Goal: Information Seeking & Learning: Find specific fact

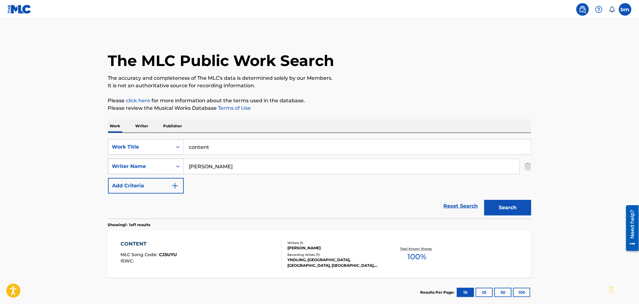
drag, startPoint x: 220, startPoint y: 168, endPoint x: 158, endPoint y: 161, distance: 62.9
click at [138, 165] on div "SearchWithCriteria54abf341-431a-4b96-ac76-6dc0a5ae9849 Writer Name [PERSON_NAME]" at bounding box center [319, 167] width 423 height 16
paste input "[PERSON_NAME] [PERSON_NAME]"
type input "[PERSON_NAME] [PERSON_NAME]"
drag, startPoint x: 140, startPoint y: 149, endPoint x: 154, endPoint y: 149, distance: 13.8
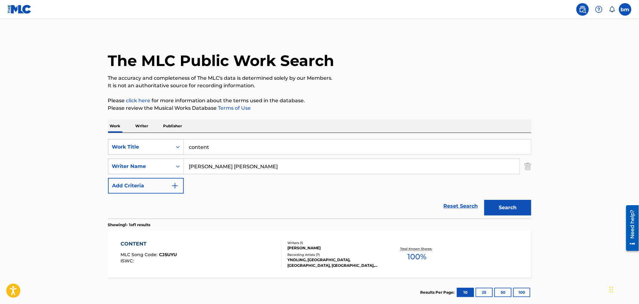
click at [140, 149] on div "SearchWithCriteriac0667a74-7796-495e-8e53-aa04bcdd7514 Work Title content" at bounding box center [319, 147] width 423 height 16
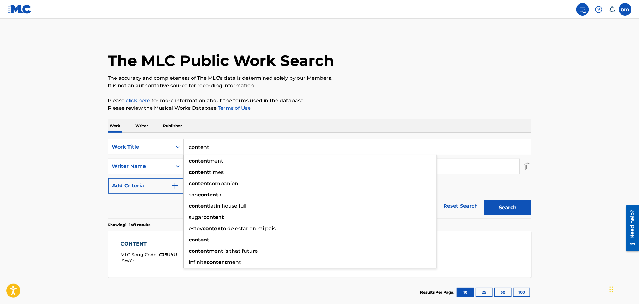
paste input "Echo [PERSON_NAME]"
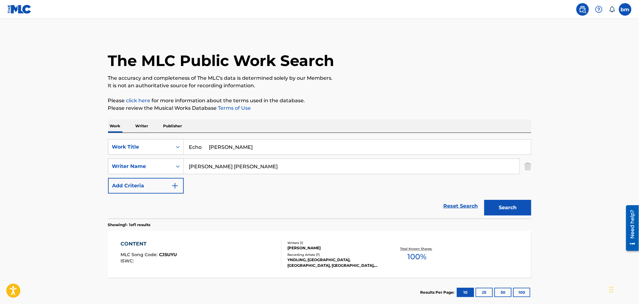
drag, startPoint x: 209, startPoint y: 147, endPoint x: 545, endPoint y: 130, distance: 336.7
click at [532, 133] on div "The MLC Public Work Search The accuracy and completeness of The MLC's data is d…" at bounding box center [319, 170] width 438 height 273
type input "Echo"
click at [499, 84] on p "It is not an authoritative source for recording information." at bounding box center [319, 86] width 423 height 8
drag, startPoint x: 221, startPoint y: 167, endPoint x: 557, endPoint y: 200, distance: 336.9
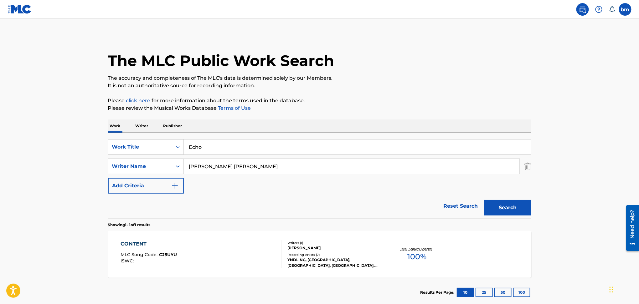
click at [558, 197] on main "The MLC Public Work Search The accuracy and completeness of The MLC's data is d…" at bounding box center [319, 165] width 639 height 292
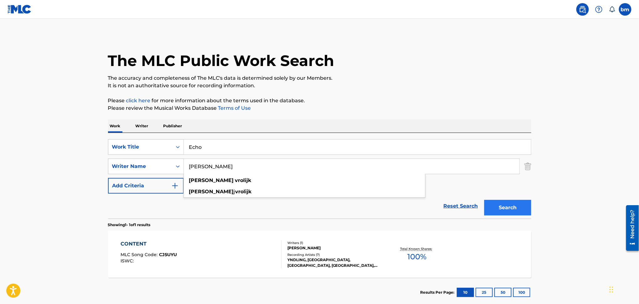
type input "[PERSON_NAME]"
click at [520, 206] on button "Search" at bounding box center [507, 208] width 47 height 16
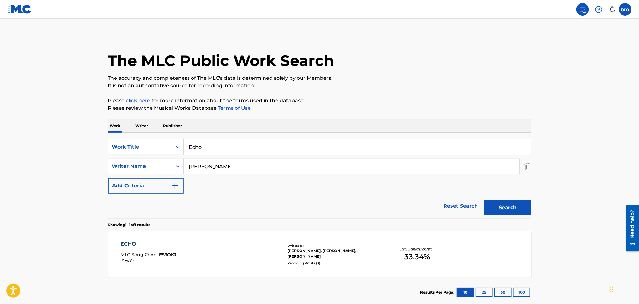
click at [209, 254] on div "ECHO MLC Song Code : ES3OKJ ISWC :" at bounding box center [200, 254] width 161 height 28
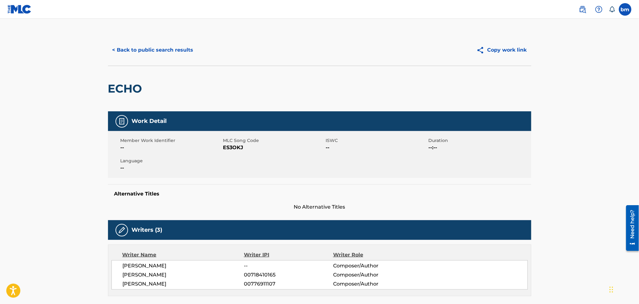
click at [220, 148] on span "--" at bounding box center [170, 148] width 101 height 8
click at [239, 148] on span "ES3OKJ" at bounding box center [273, 148] width 101 height 8
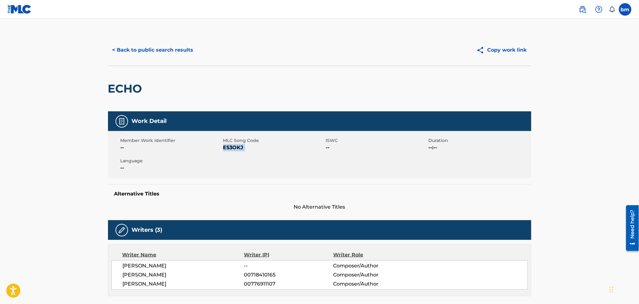
copy span "ES3OKJ"
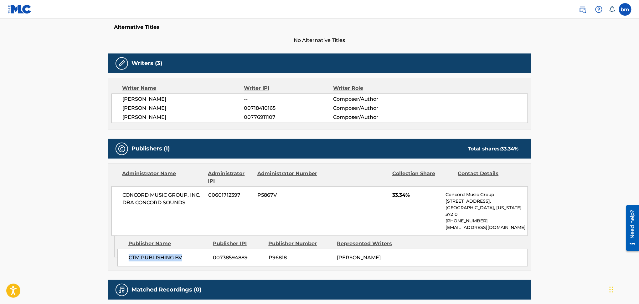
drag, startPoint x: 124, startPoint y: 249, endPoint x: 196, endPoint y: 248, distance: 72.9
click at [196, 249] on div "CTM PUBLISHING BV 00738594889 P96818 [PERSON_NAME]" at bounding box center [322, 258] width 410 height 18
copy span "CTM PUBLISHING BV"
